Goal: Navigation & Orientation: Find specific page/section

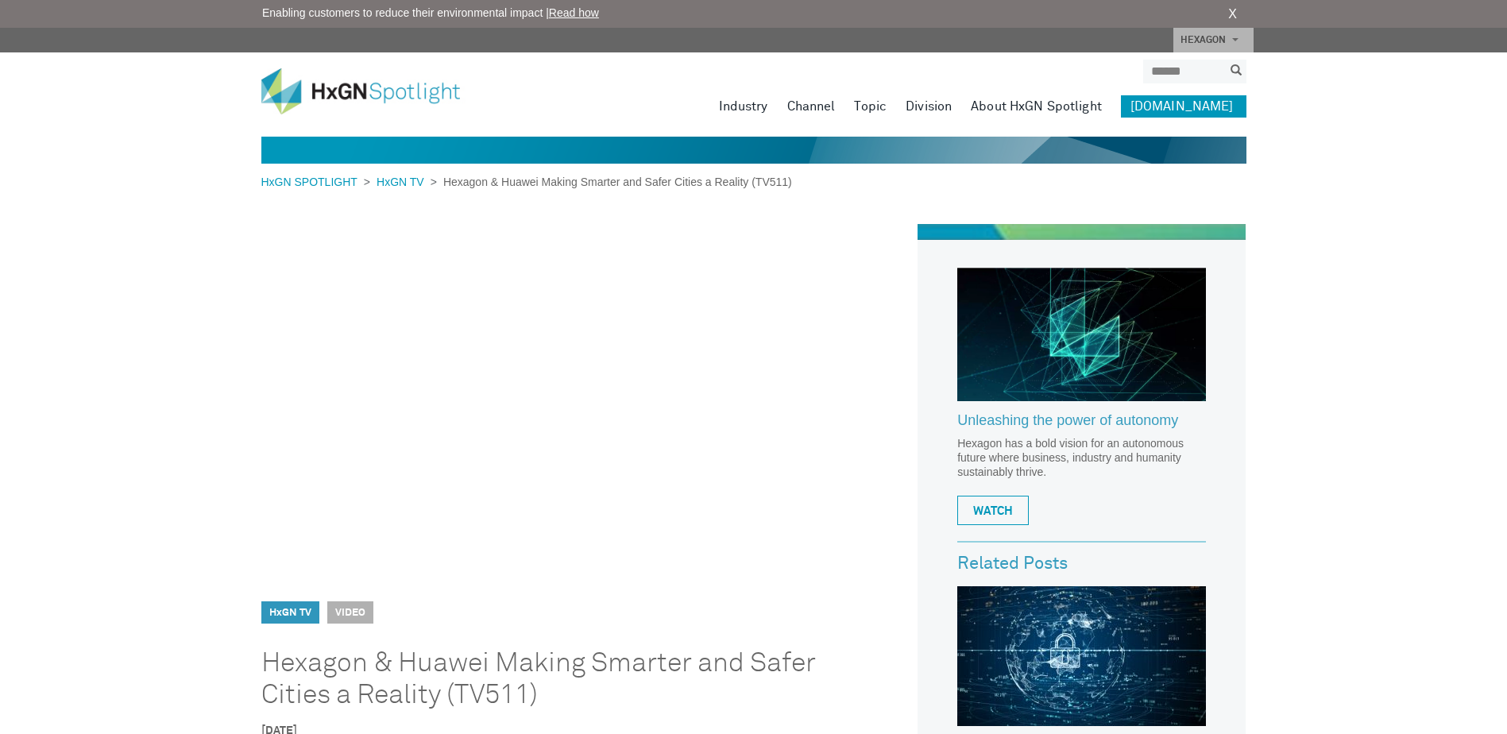
click at [0, 0] on link "Government" at bounding box center [0, 0] width 0 height 0
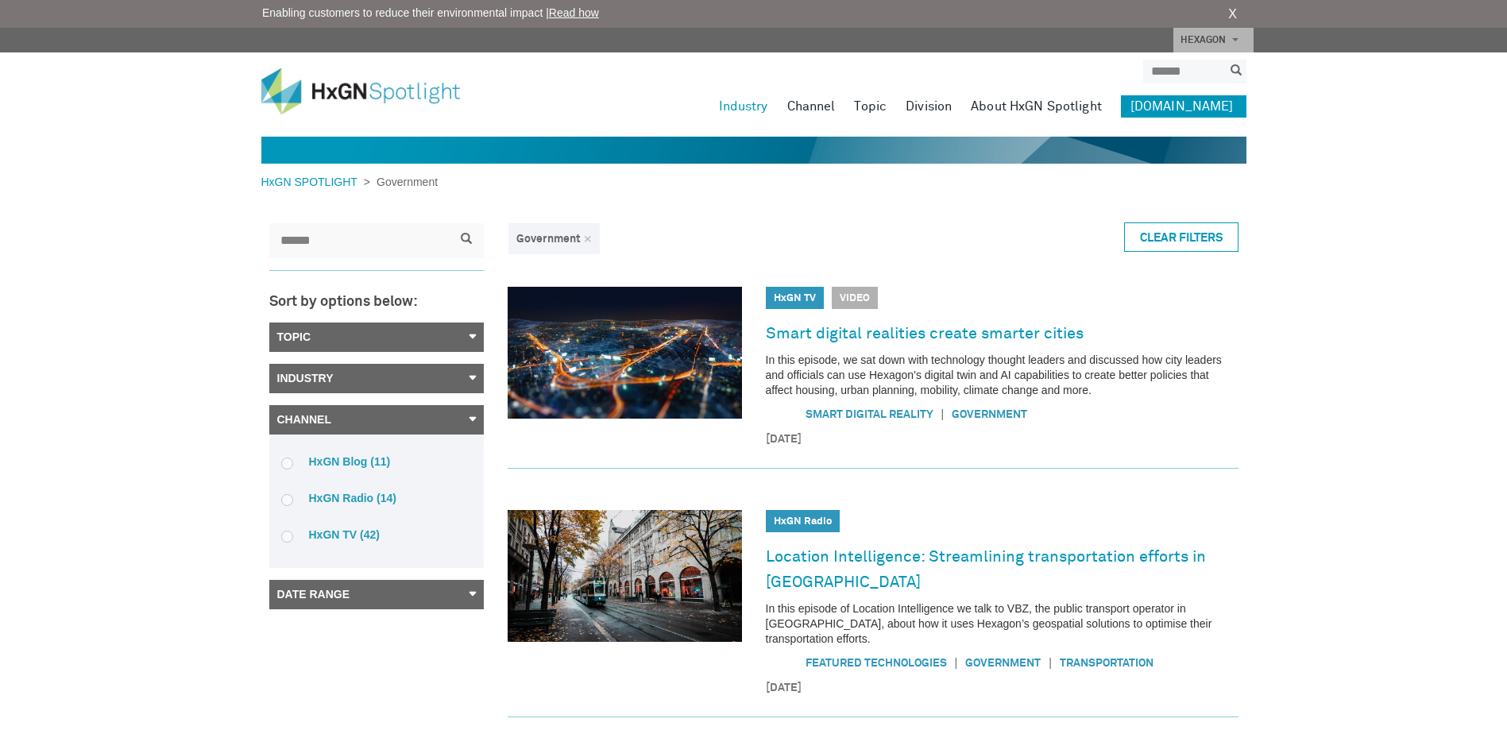
click at [338, 97] on img at bounding box center [372, 91] width 222 height 46
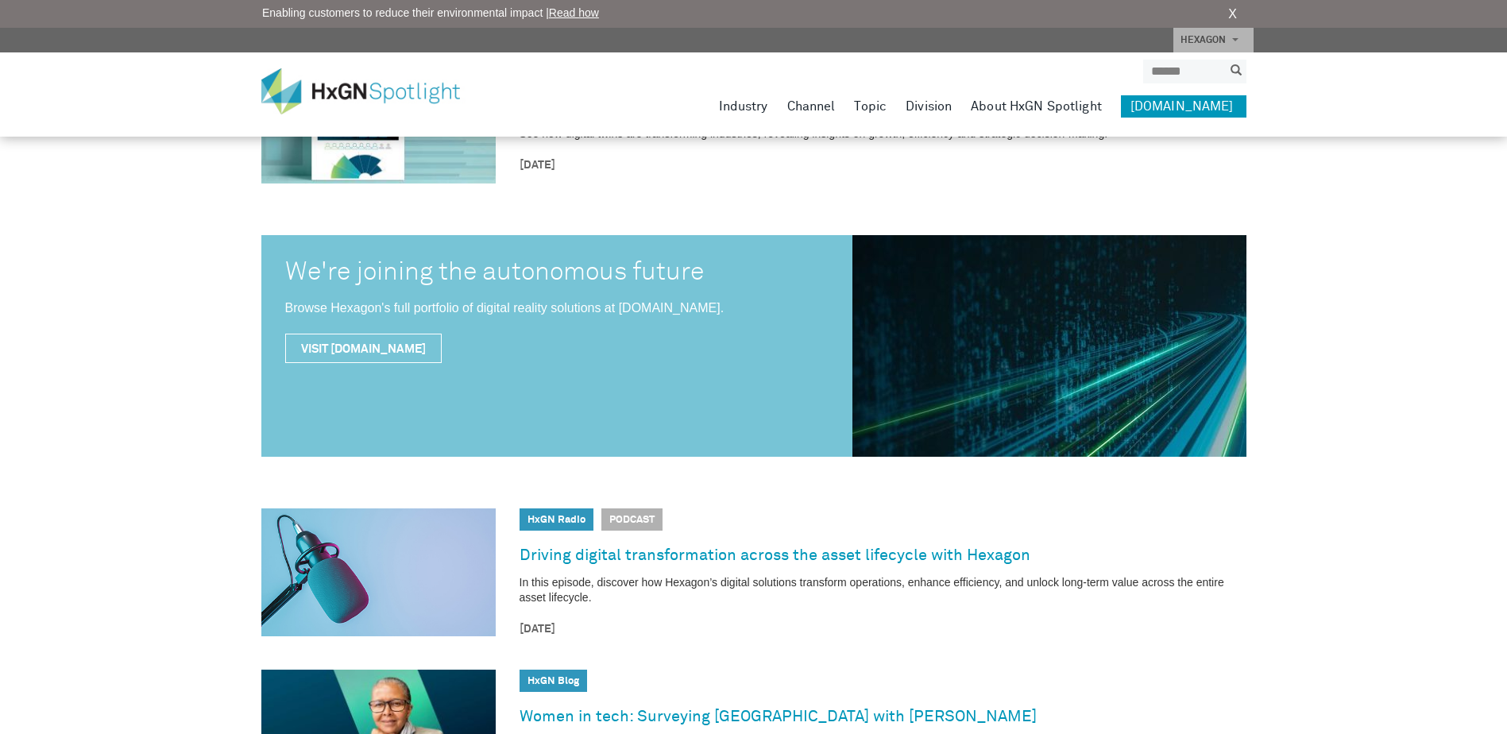
scroll to position [477, 0]
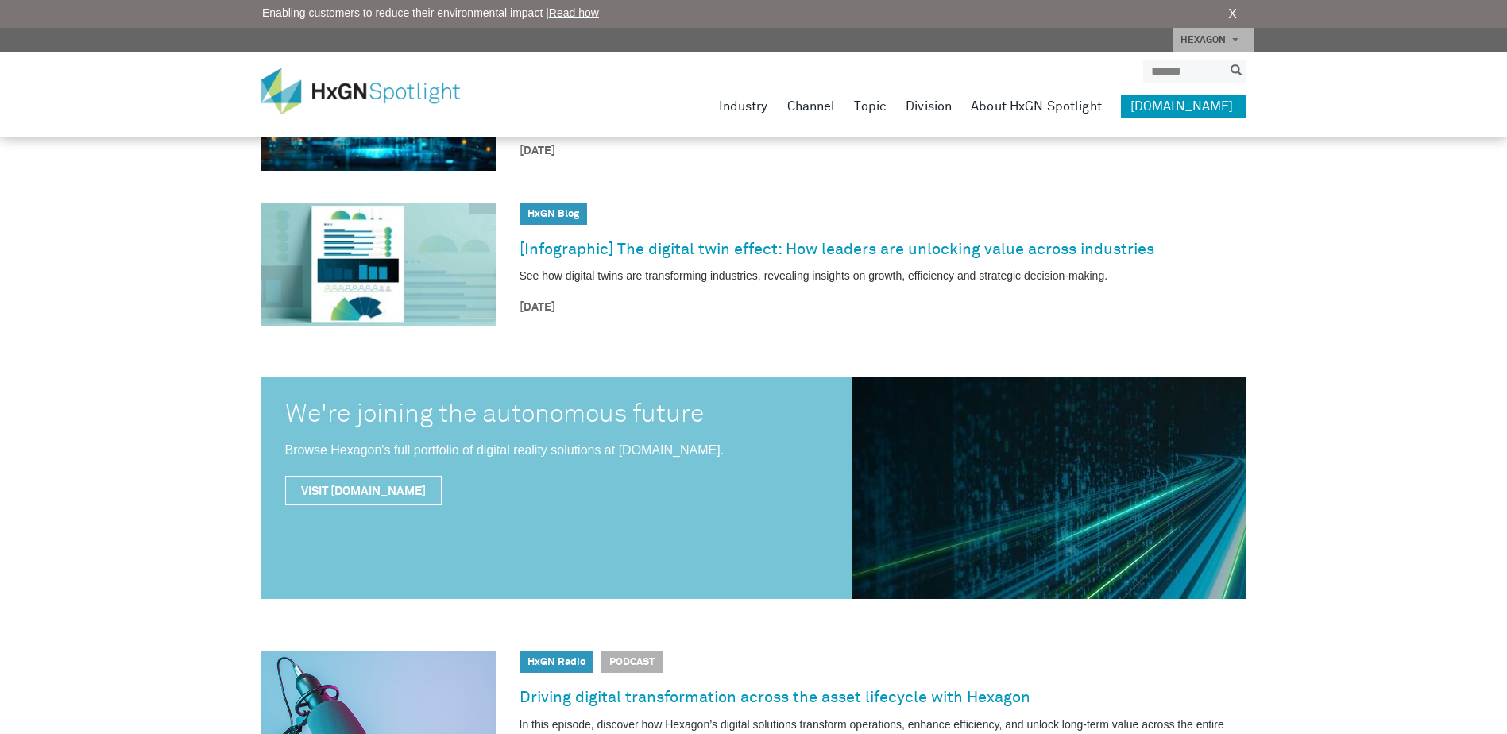
click at [0, 0] on link "Government" at bounding box center [0, 0] width 0 height 0
